Goal: Information Seeking & Learning: Learn about a topic

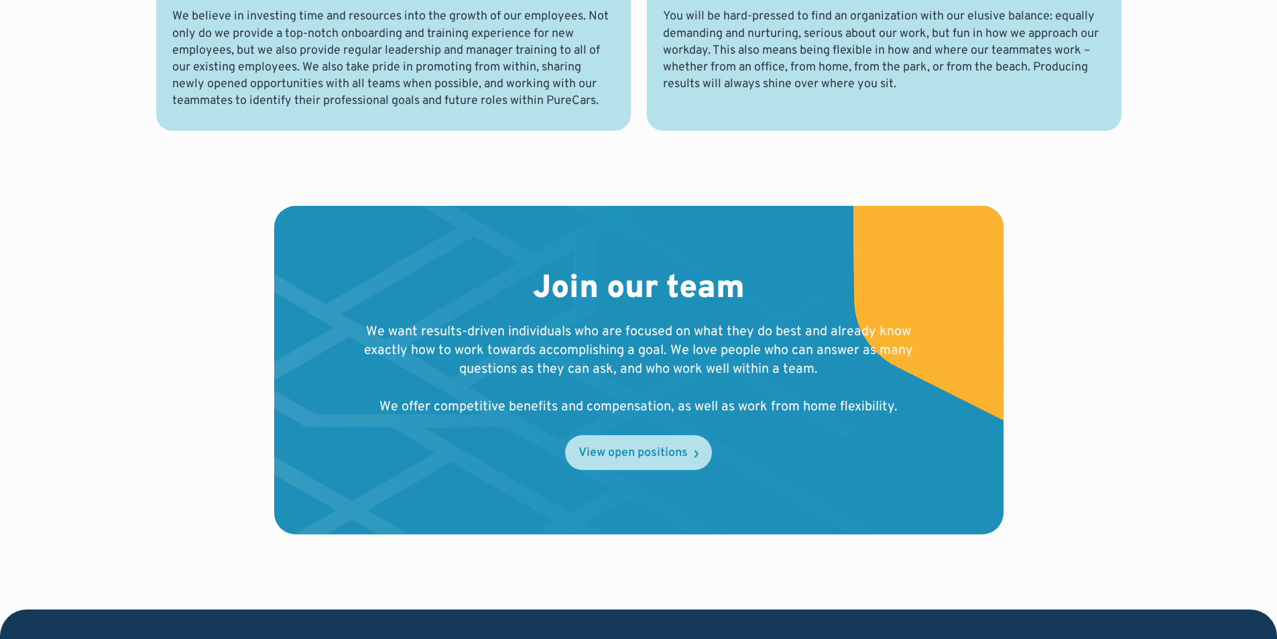
scroll to position [1207, 0]
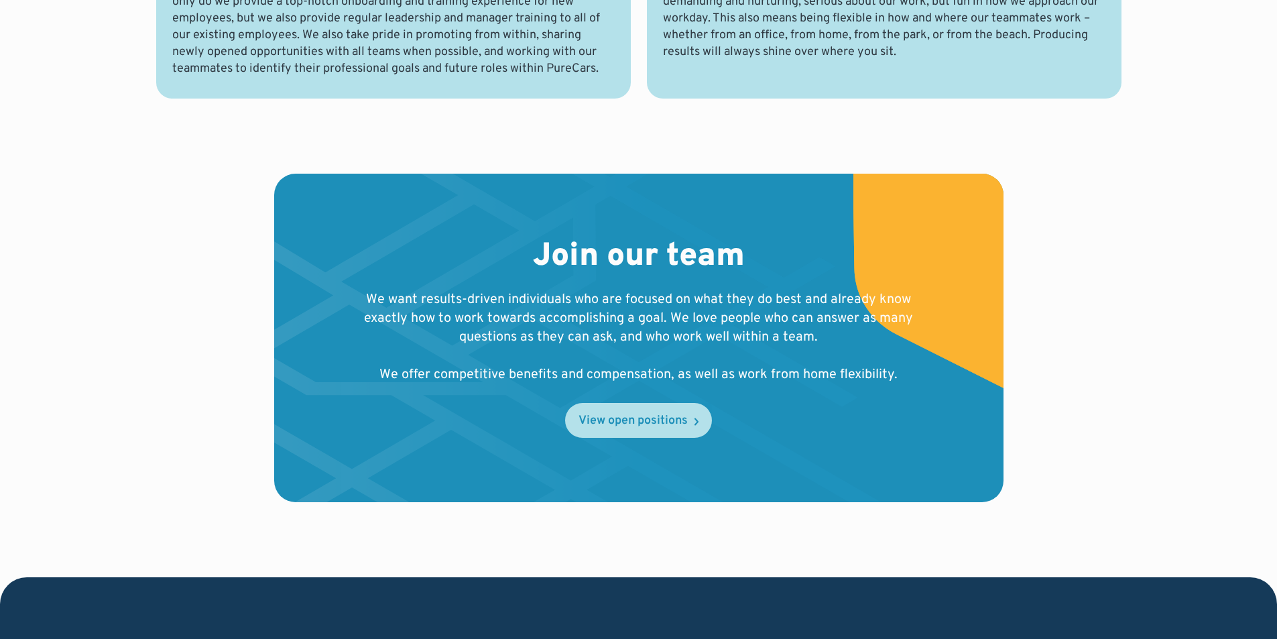
click at [656, 418] on div "View open positions" at bounding box center [633, 421] width 109 height 12
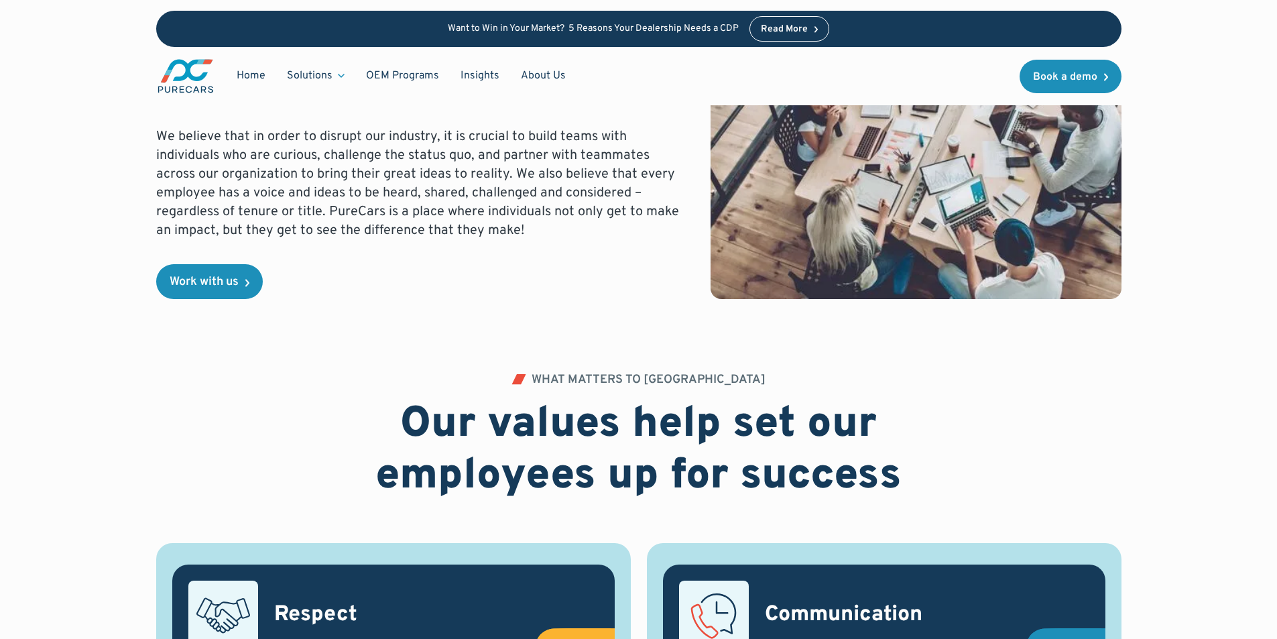
scroll to position [134, 0]
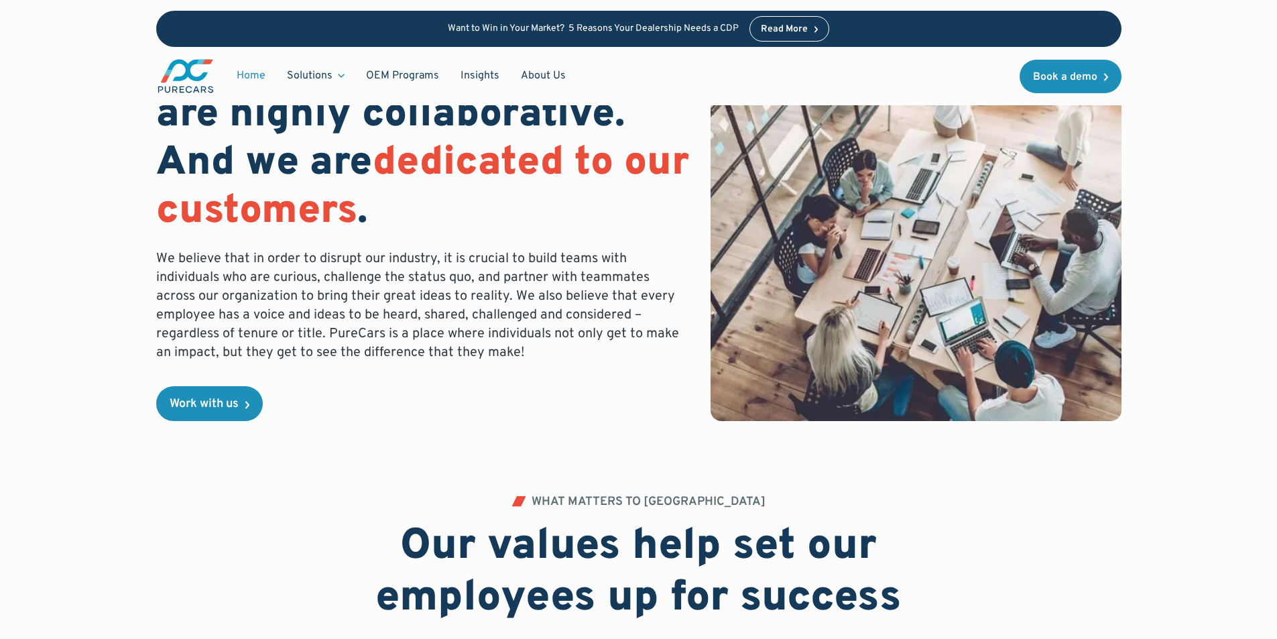
click at [249, 73] on link "Home" at bounding box center [251, 75] width 50 height 25
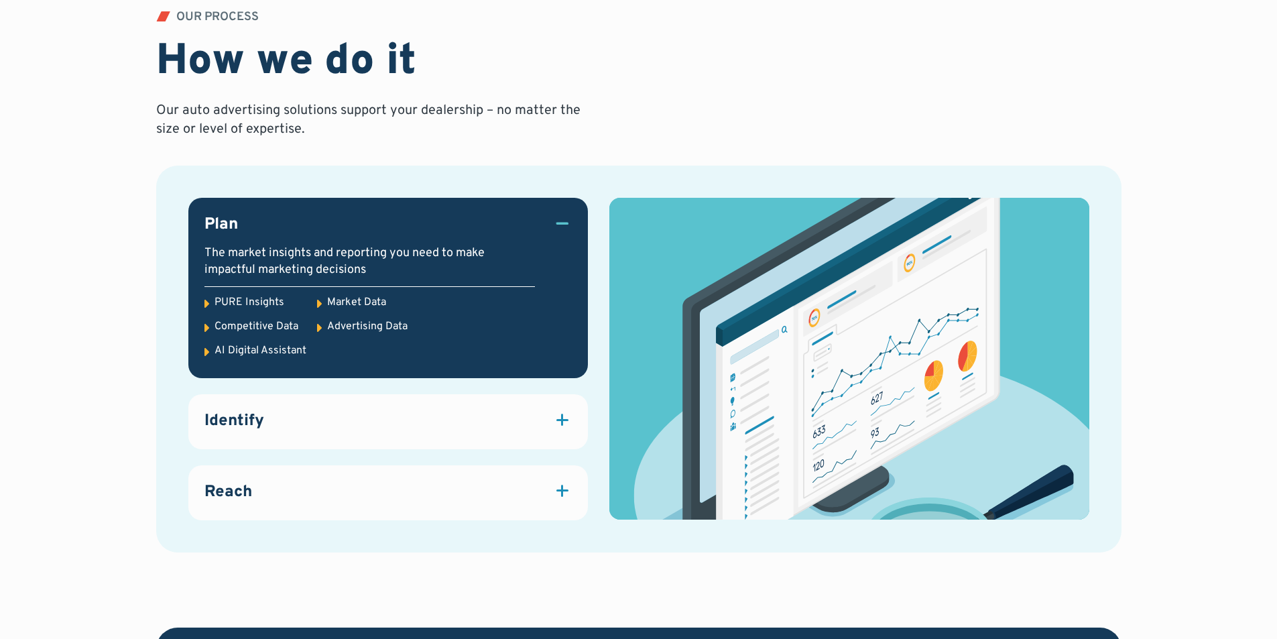
scroll to position [1810, 0]
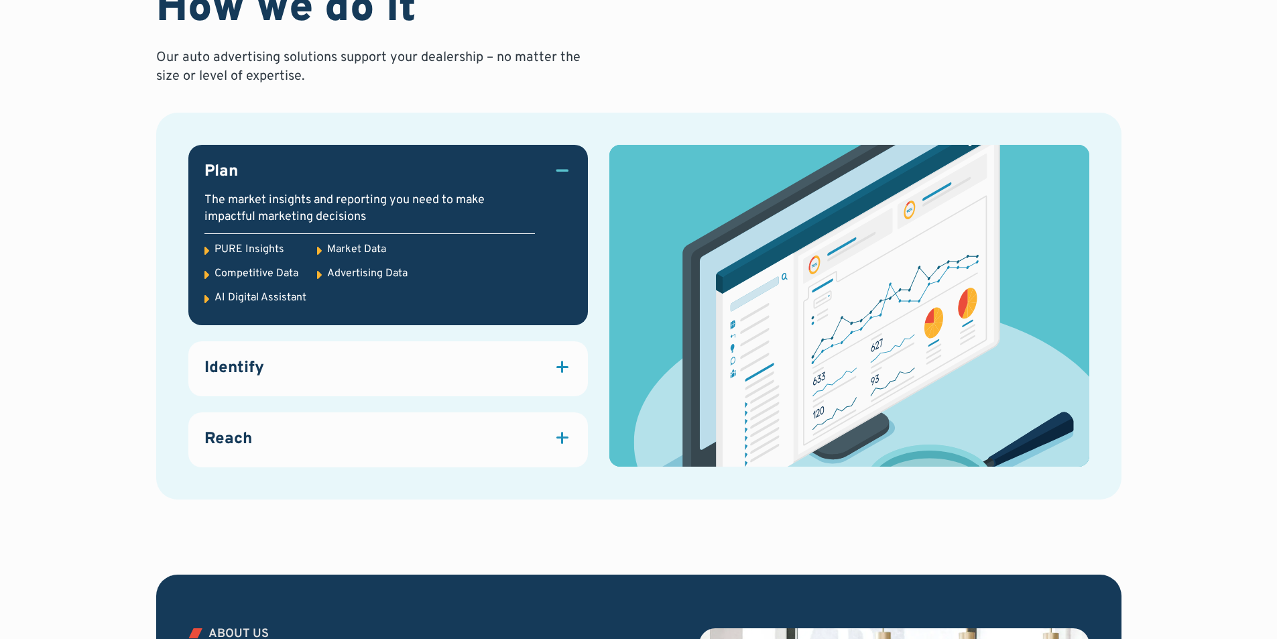
click at [566, 362] on div at bounding box center [562, 366] width 19 height 19
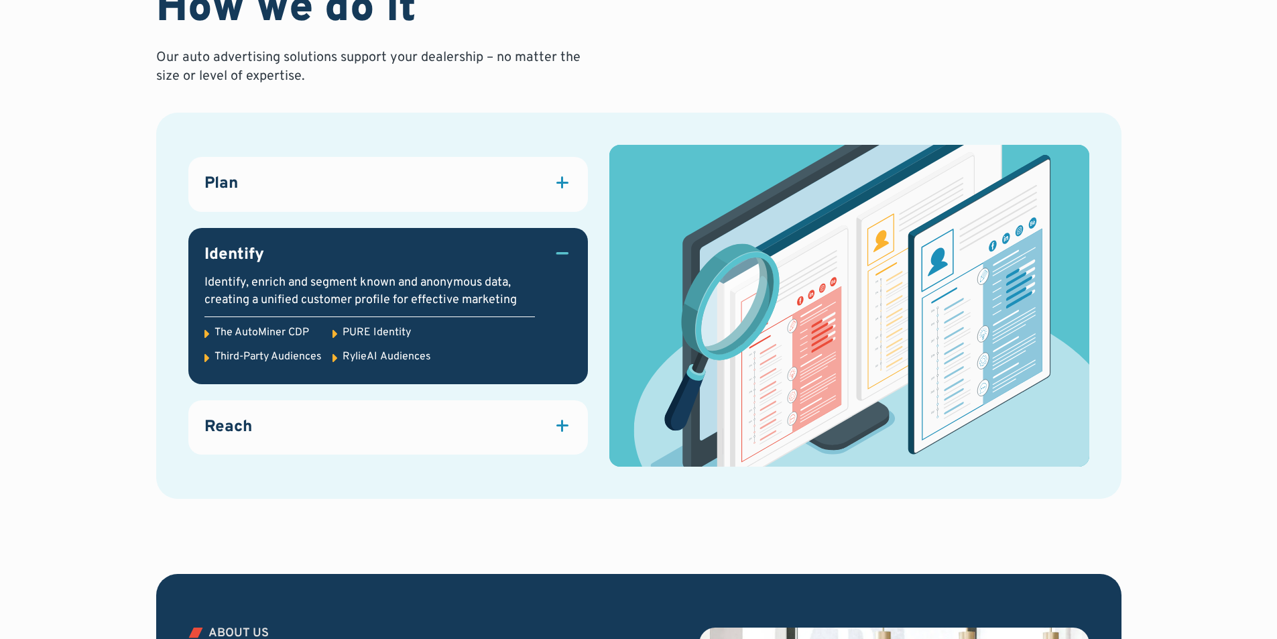
click at [560, 423] on div at bounding box center [562, 425] width 19 height 19
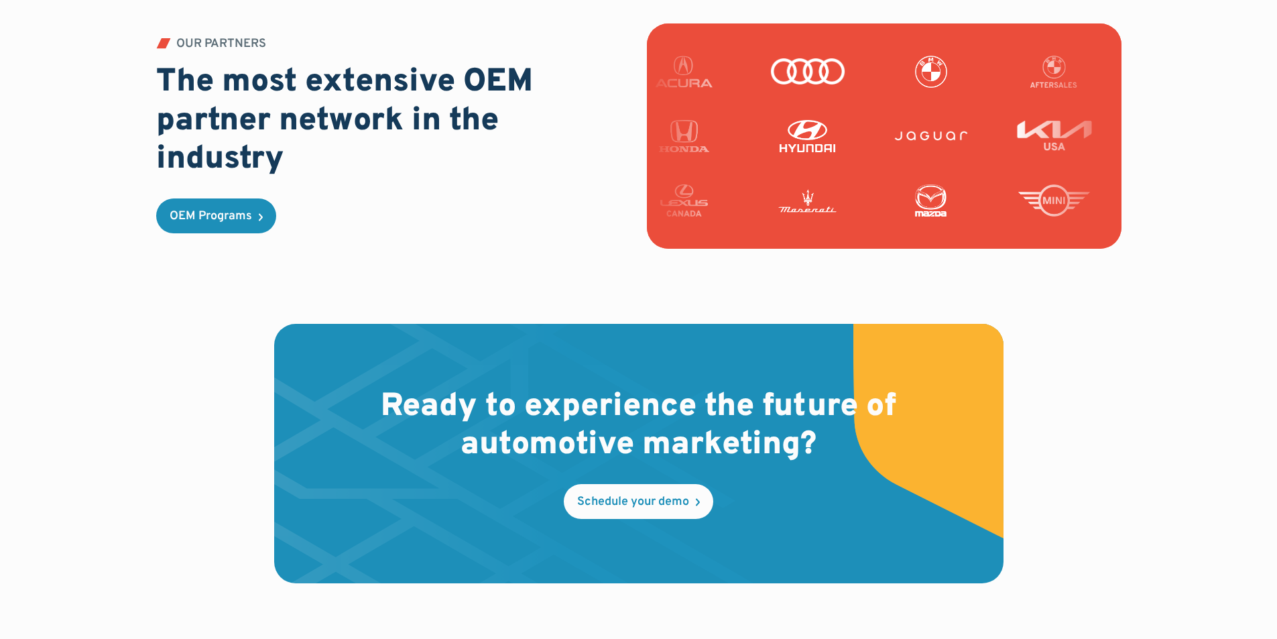
scroll to position [3554, 0]
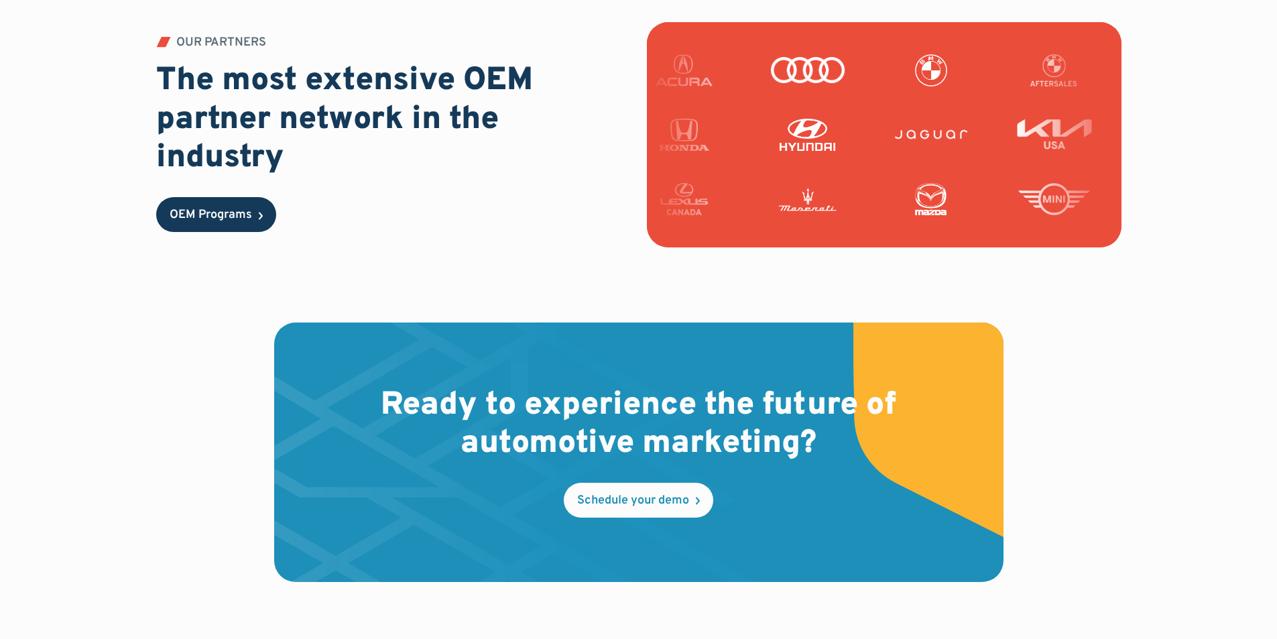
click at [221, 209] on div "OEM Programs" at bounding box center [211, 215] width 82 height 12
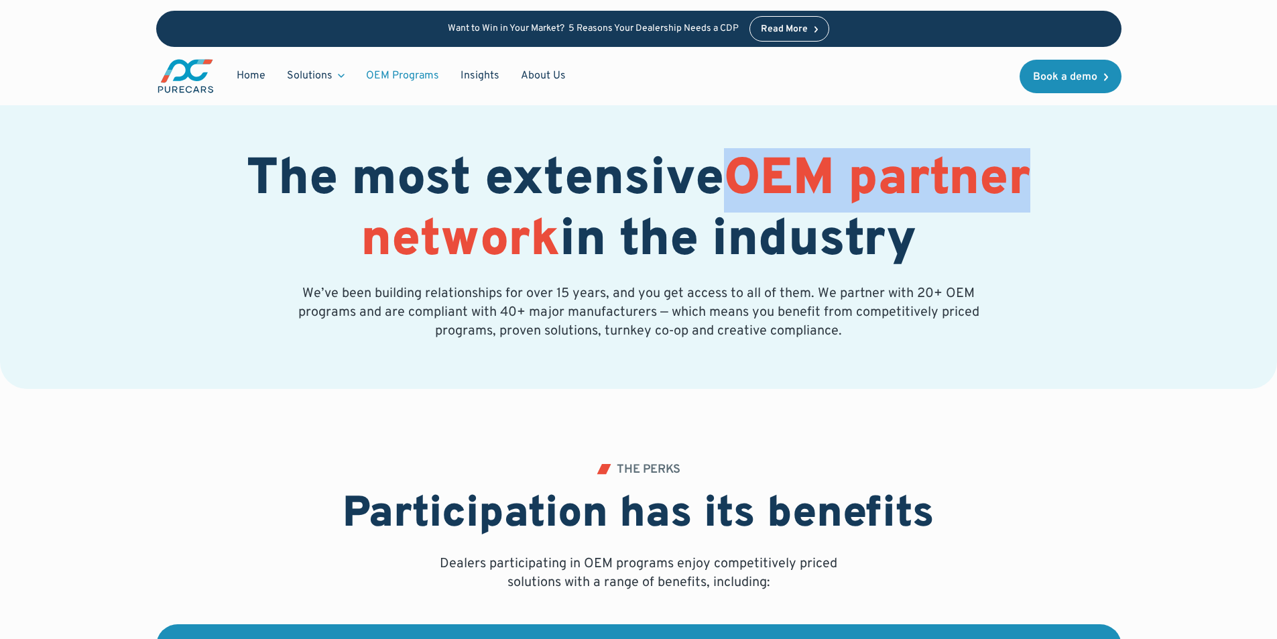
drag, startPoint x: 742, startPoint y: 167, endPoint x: 1038, endPoint y: 180, distance: 296.6
click at [1038, 180] on h1 "The most extensive OEM partner network in the industry" at bounding box center [639, 211] width 966 height 122
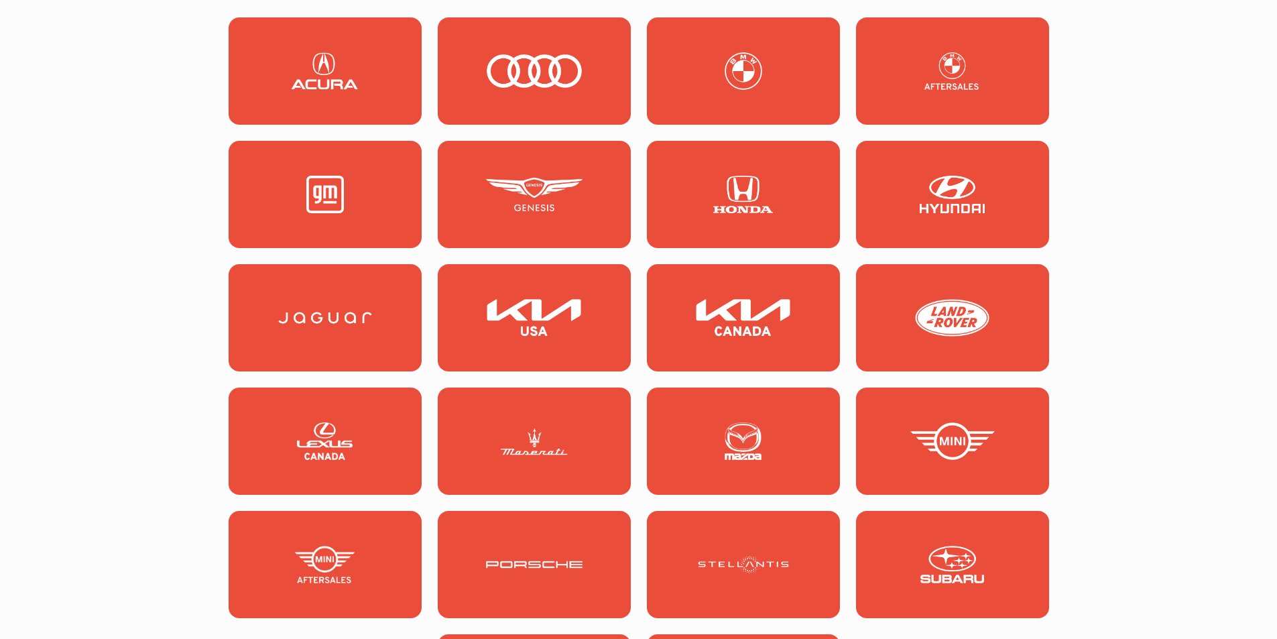
scroll to position [1274, 0]
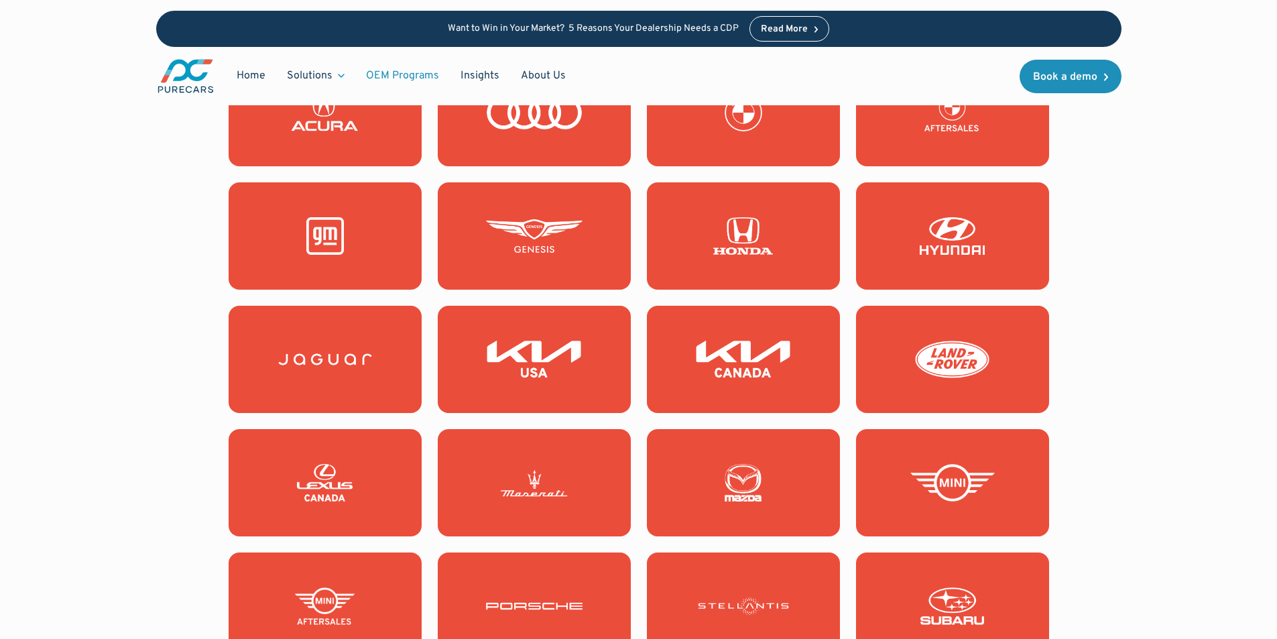
click at [323, 221] on img at bounding box center [325, 236] width 97 height 38
